Goal: Task Accomplishment & Management: Manage account settings

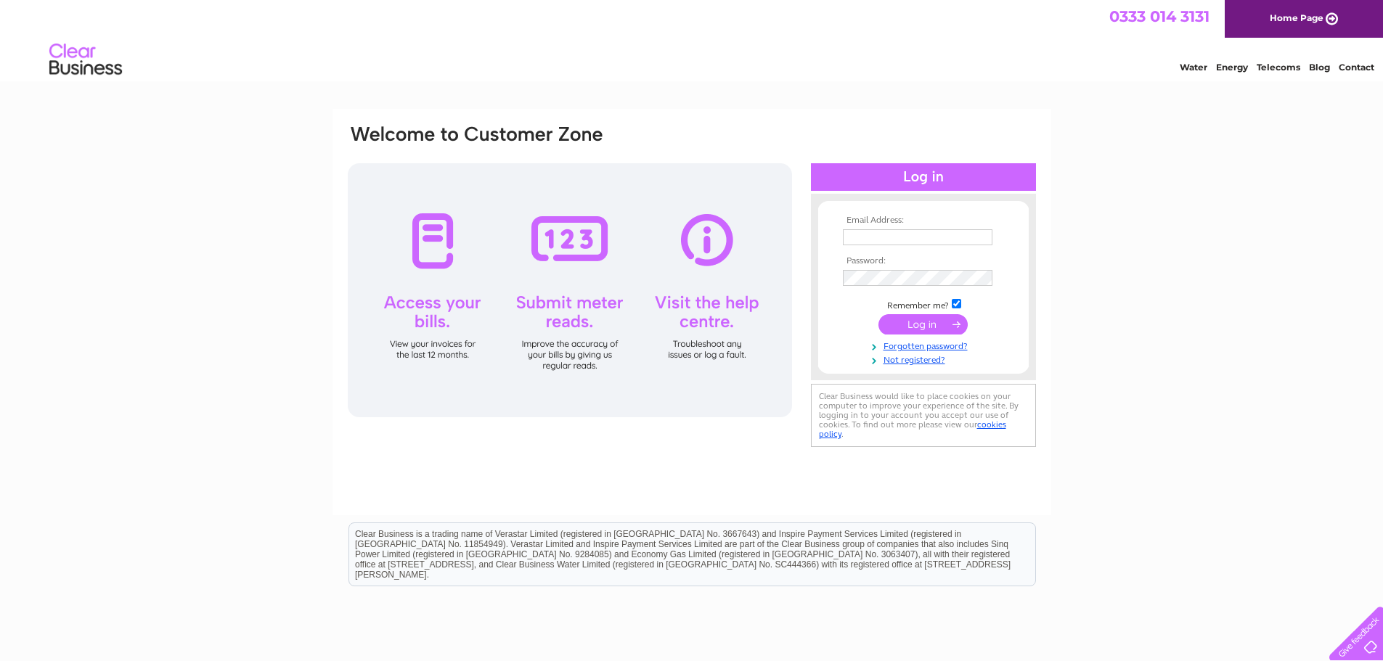
type input "[PERSON_NAME][EMAIL_ADDRESS][DOMAIN_NAME]"
click at [928, 327] on input "submit" at bounding box center [922, 324] width 89 height 20
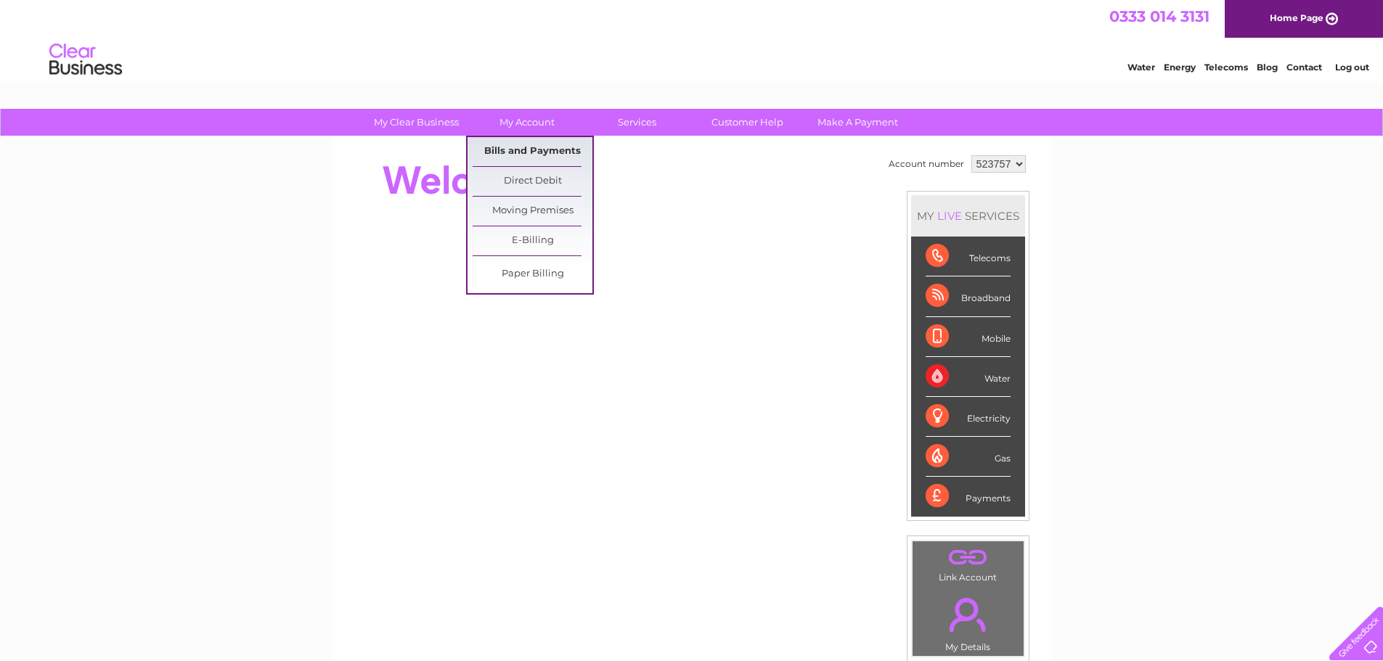
click at [522, 148] on link "Bills and Payments" at bounding box center [533, 151] width 120 height 29
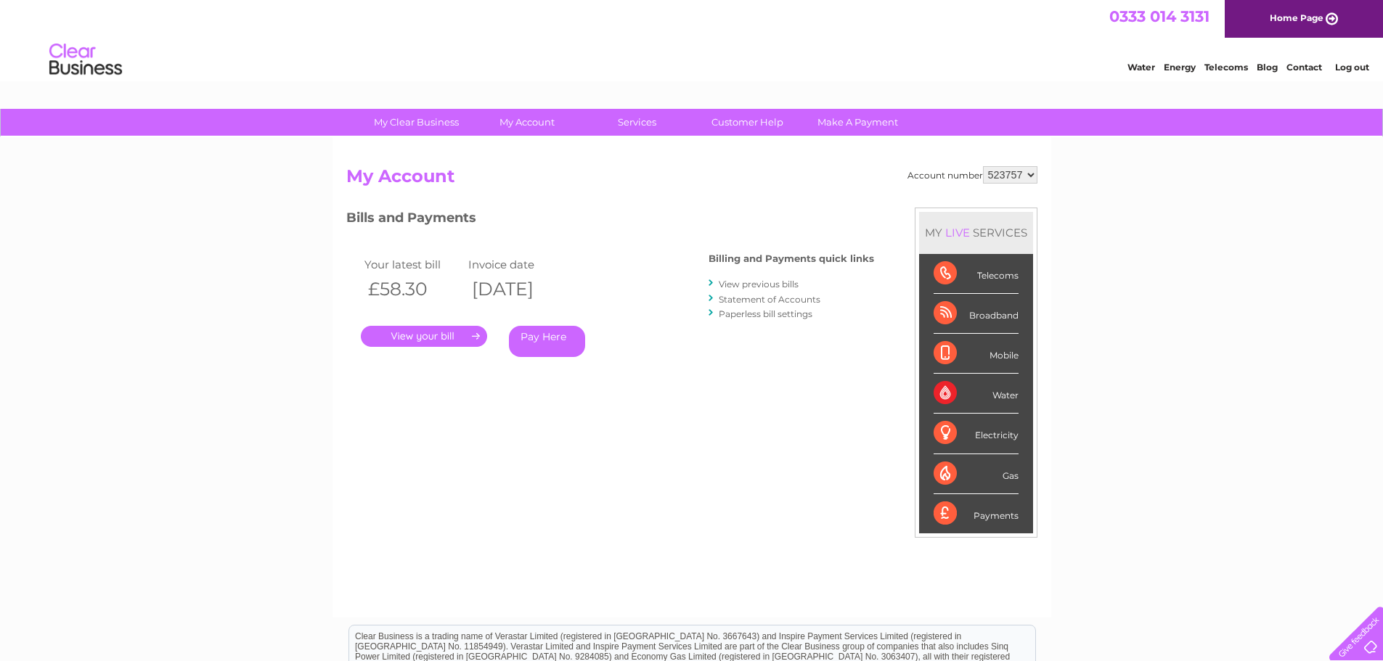
click at [433, 335] on link "." at bounding box center [424, 336] width 126 height 21
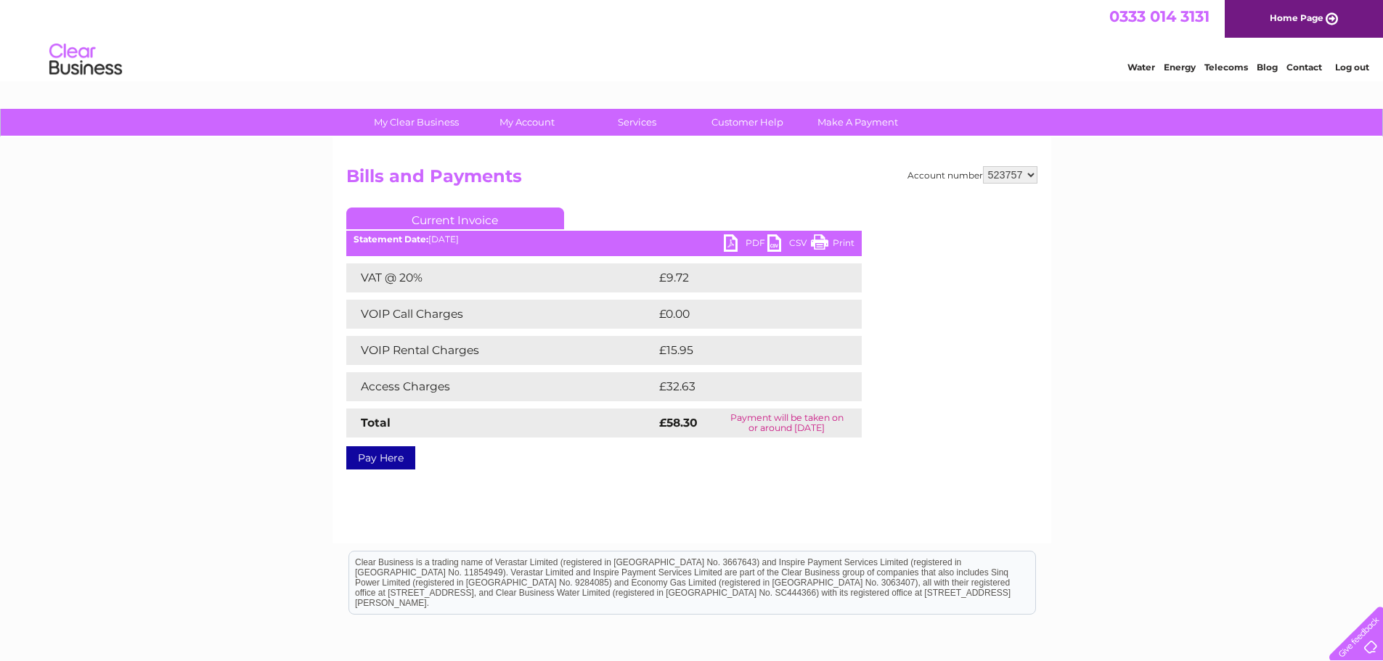
click at [747, 239] on link "PDF" at bounding box center [746, 244] width 44 height 21
